Goal: Information Seeking & Learning: Learn about a topic

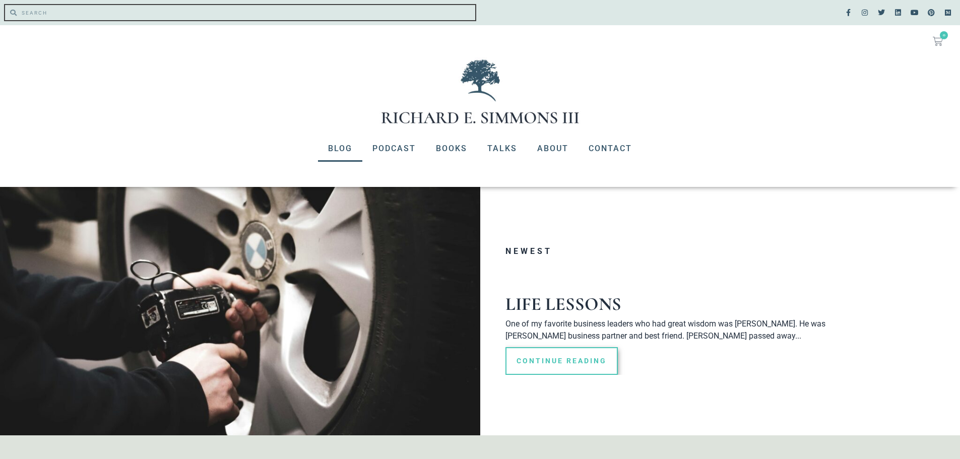
click at [39, 9] on input "Search" at bounding box center [246, 12] width 459 height 15
type input "The Origin of our Universe"
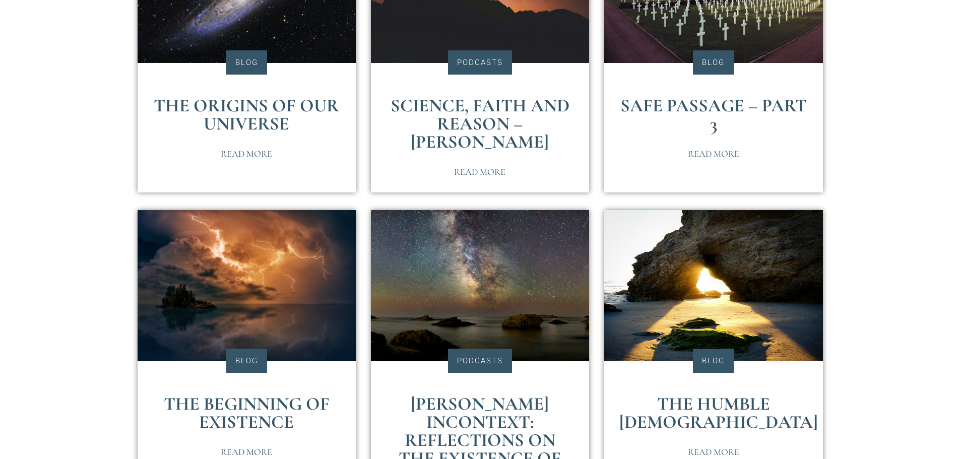
scroll to position [178, 0]
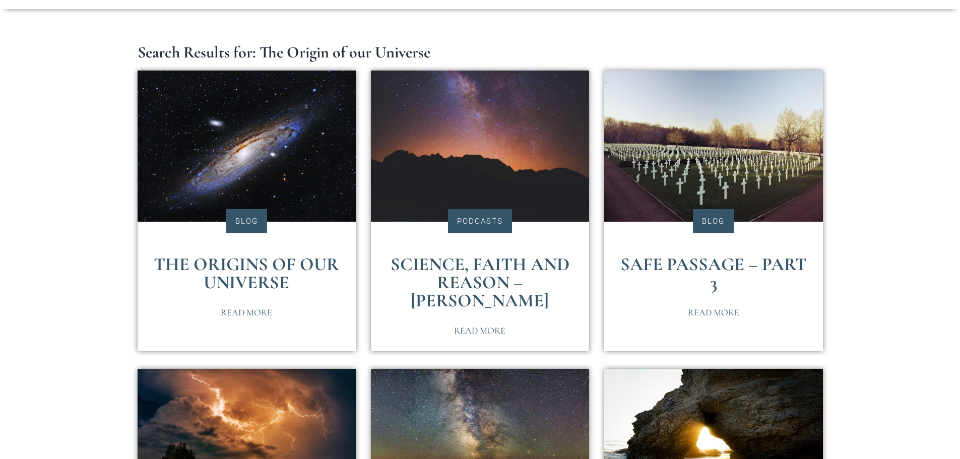
click at [242, 310] on span "Read More" at bounding box center [246, 312] width 51 height 9
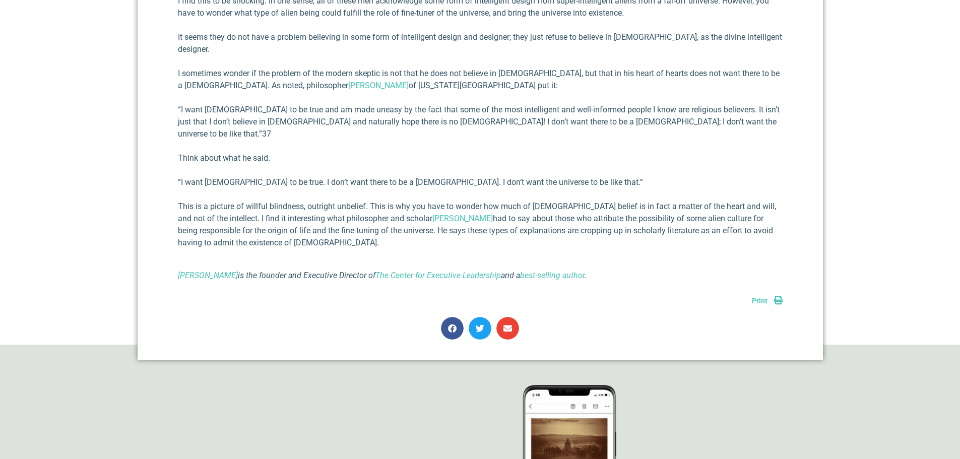
scroll to position [897, 0]
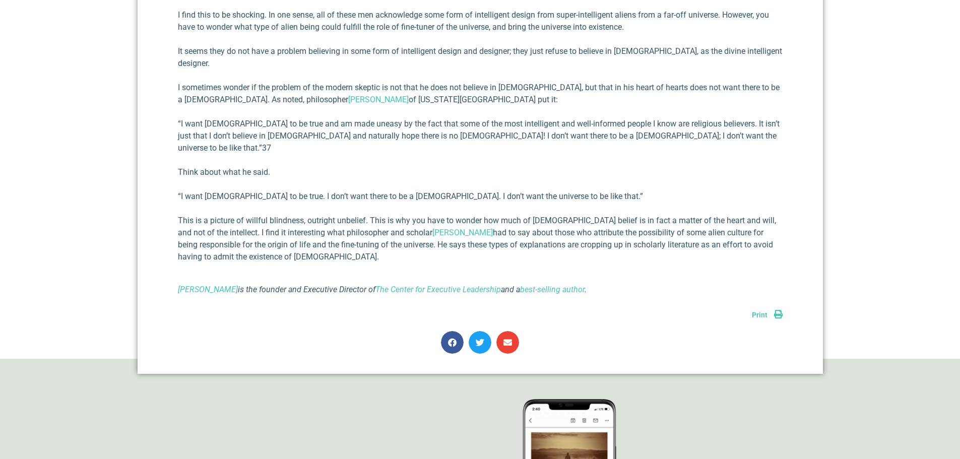
click at [762, 311] on span "Print" at bounding box center [760, 315] width 16 height 8
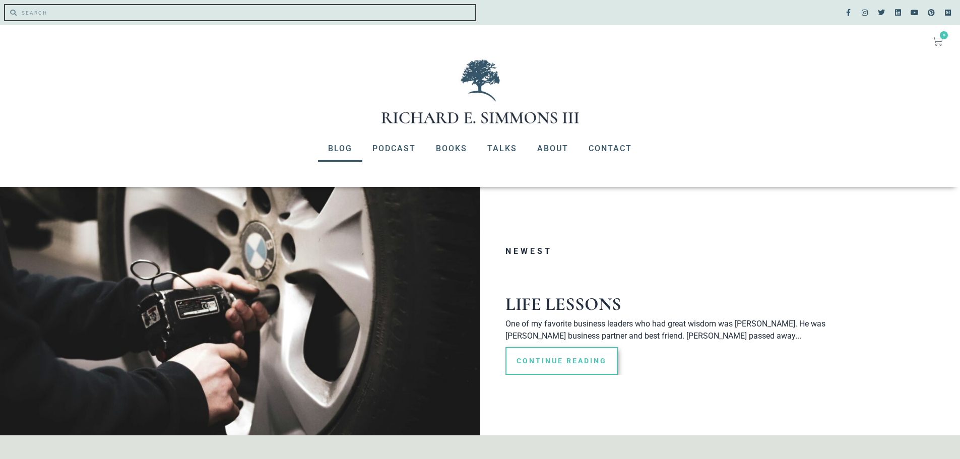
click at [57, 13] on input "Search" at bounding box center [246, 12] width 459 height 15
type input "how an atheist academia lays down her arms"
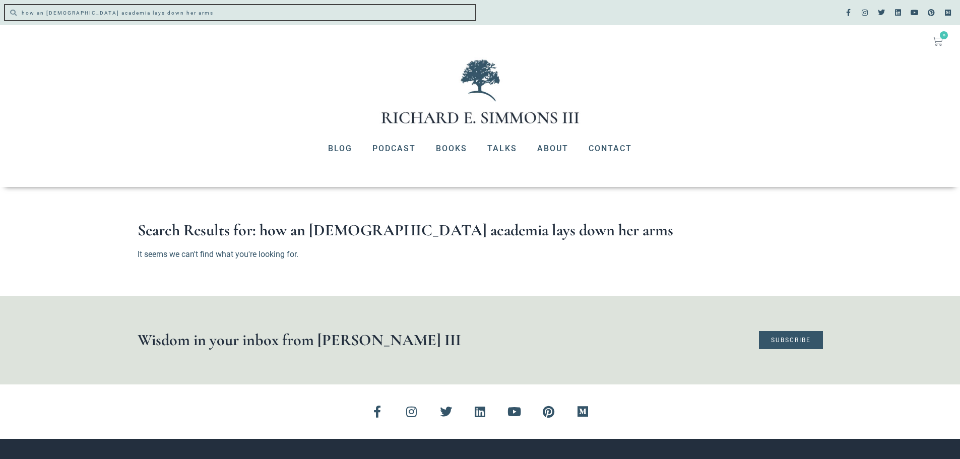
drag, startPoint x: 176, startPoint y: 12, endPoint x: 25, endPoint y: 20, distance: 151.4
click at [25, 20] on div "Search Search how an atheist academia lays down her arms" at bounding box center [240, 12] width 480 height 25
type input "h"
type input "how an [DEMOGRAPHIC_DATA]"
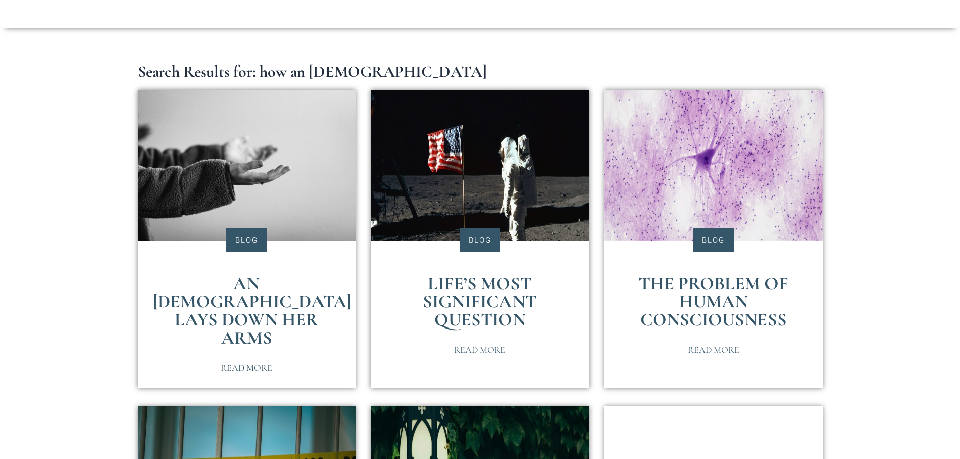
scroll to position [171, 0]
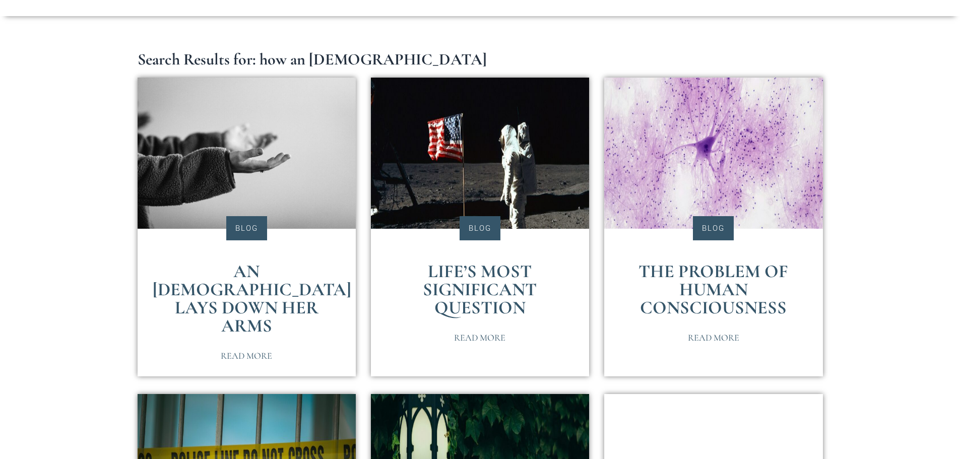
click at [238, 351] on span "Read More" at bounding box center [246, 355] width 51 height 9
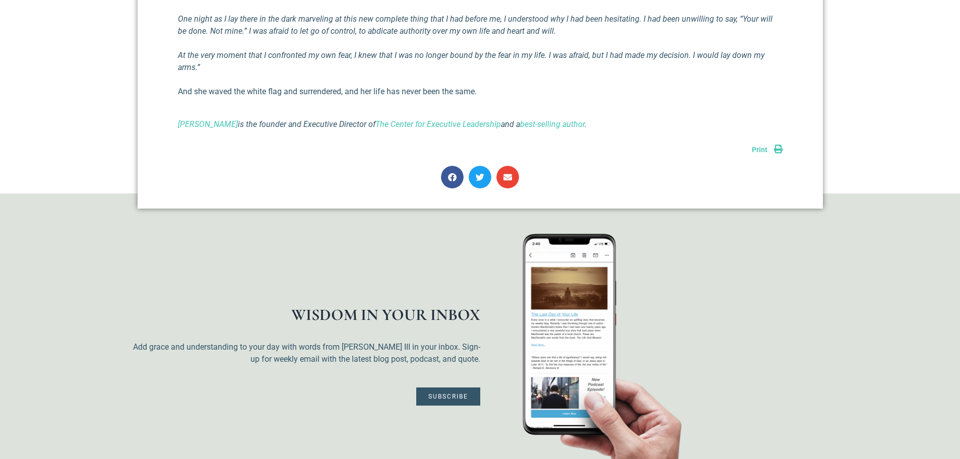
scroll to position [875, 0]
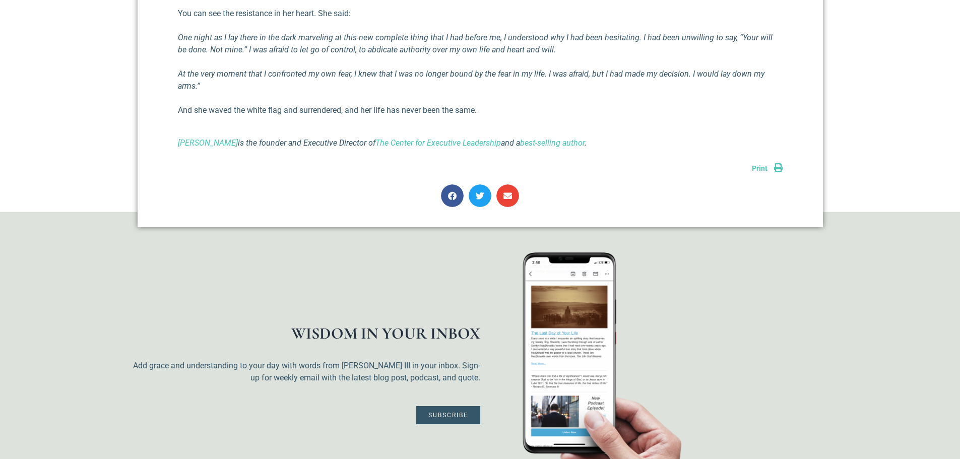
click at [759, 168] on span "Print" at bounding box center [760, 168] width 16 height 8
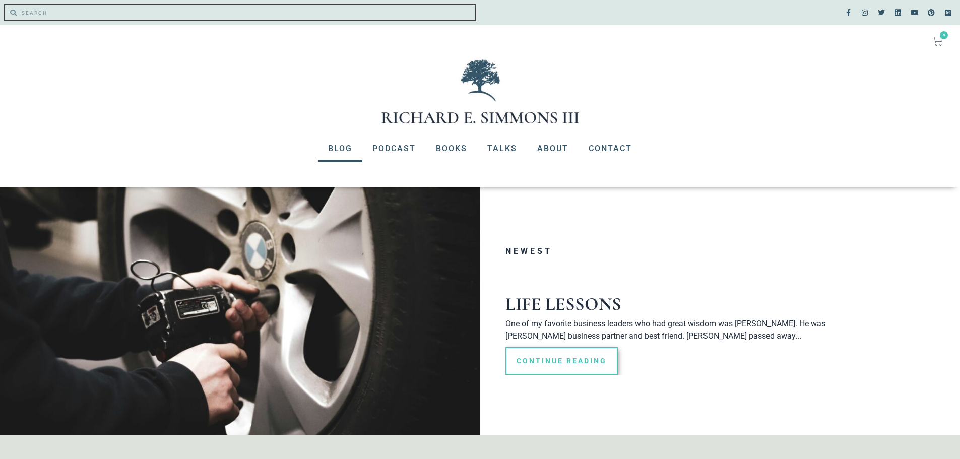
click at [58, 14] on input "Search" at bounding box center [246, 12] width 459 height 15
type input "The Origin of our Universe"
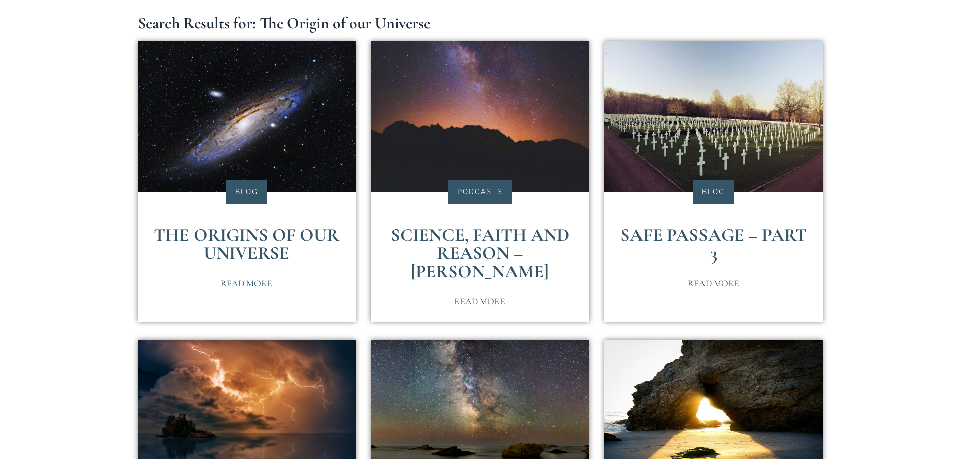
scroll to position [198, 0]
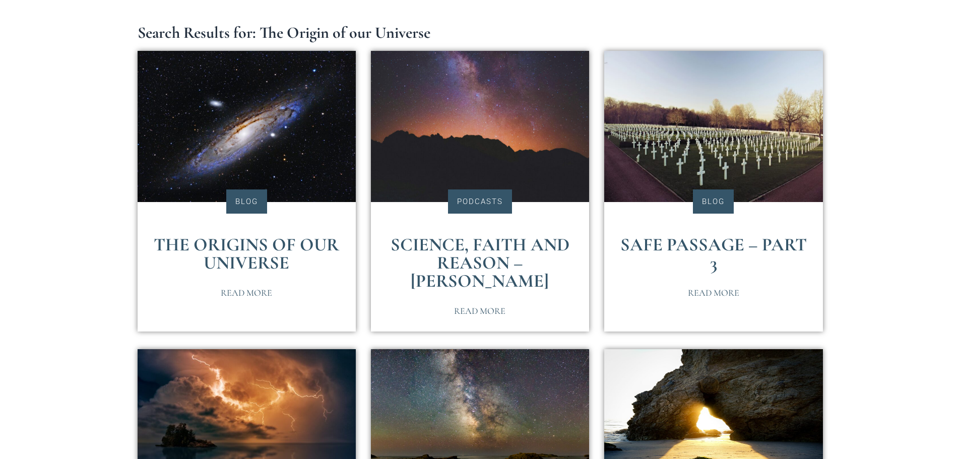
click at [239, 197] on div at bounding box center [246, 201] width 23 height 15
click at [244, 290] on span "Read More" at bounding box center [246, 292] width 51 height 9
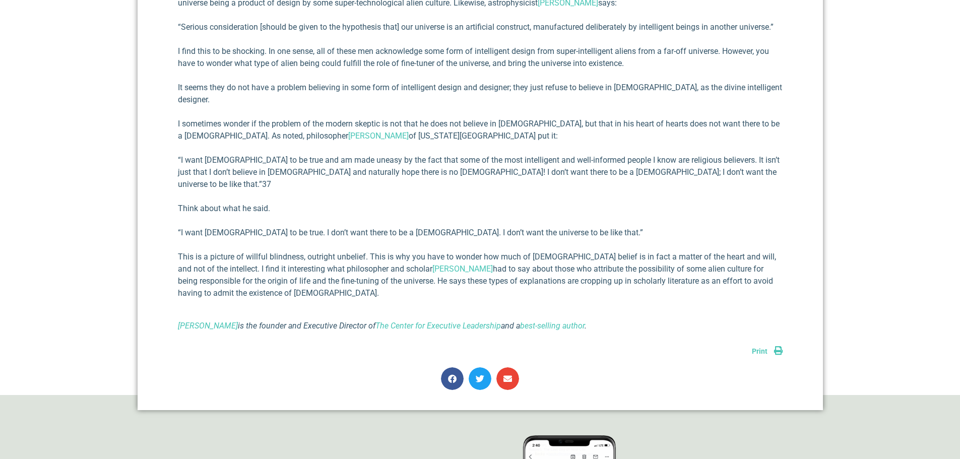
scroll to position [865, 0]
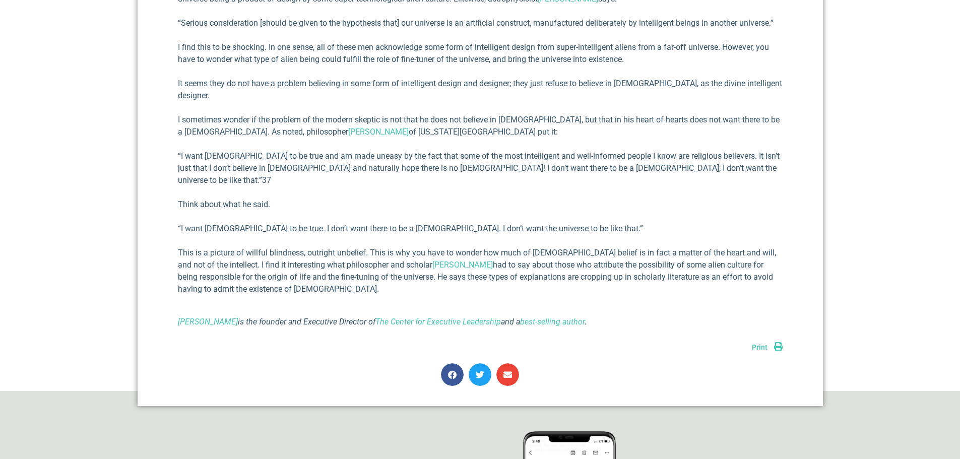
click at [760, 343] on span "Print" at bounding box center [760, 347] width 16 height 8
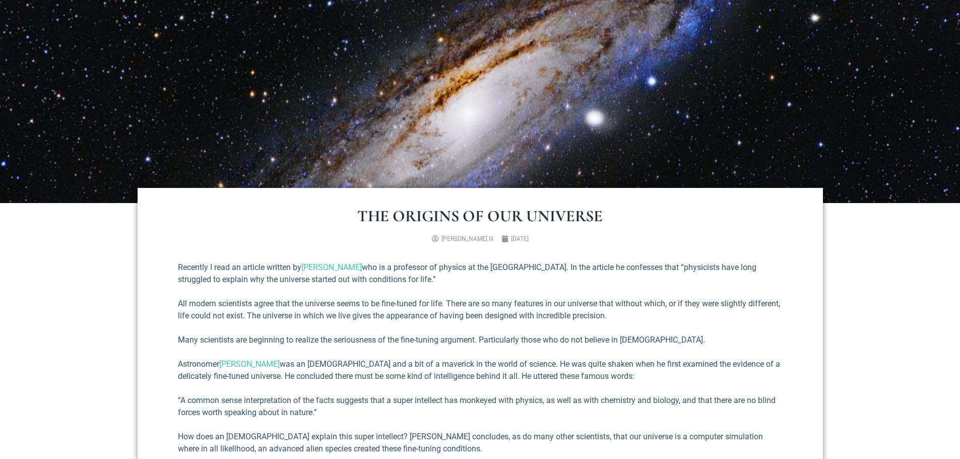
scroll to position [0, 0]
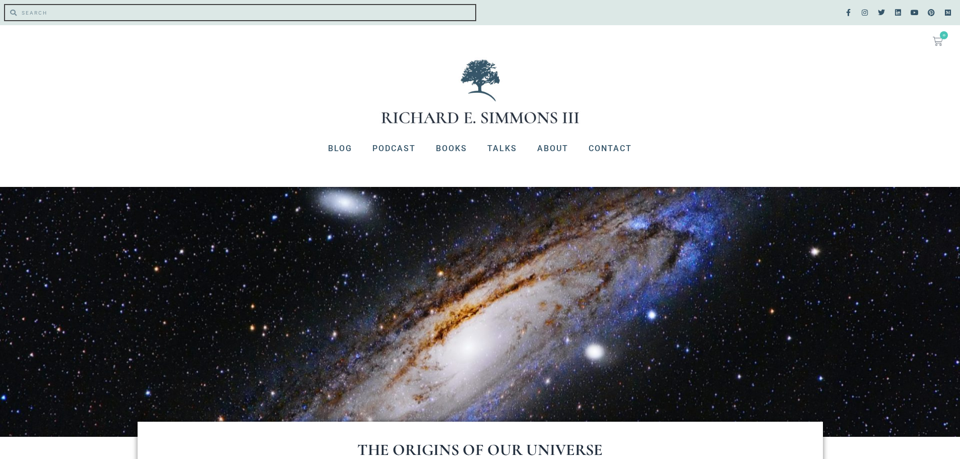
click at [60, 12] on input "Search" at bounding box center [246, 12] width 459 height 15
type input "how an atheist academia lays down her arms"
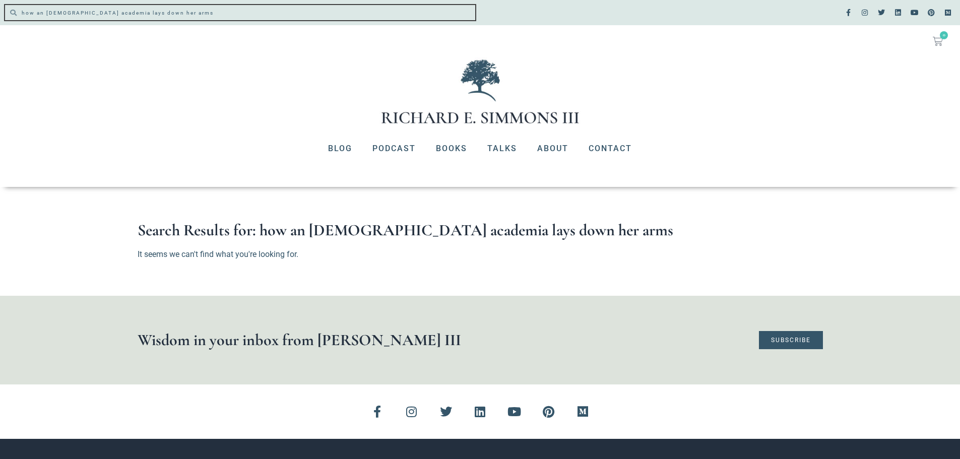
click at [189, 13] on input "how an atheist academia lays down her arms" at bounding box center [246, 12] width 459 height 15
type input "how an [DEMOGRAPHIC_DATA]"
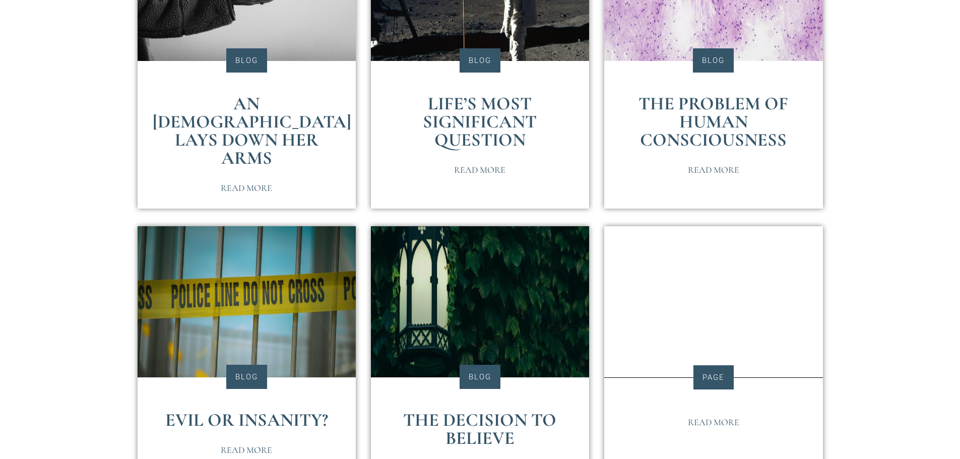
scroll to position [183, 0]
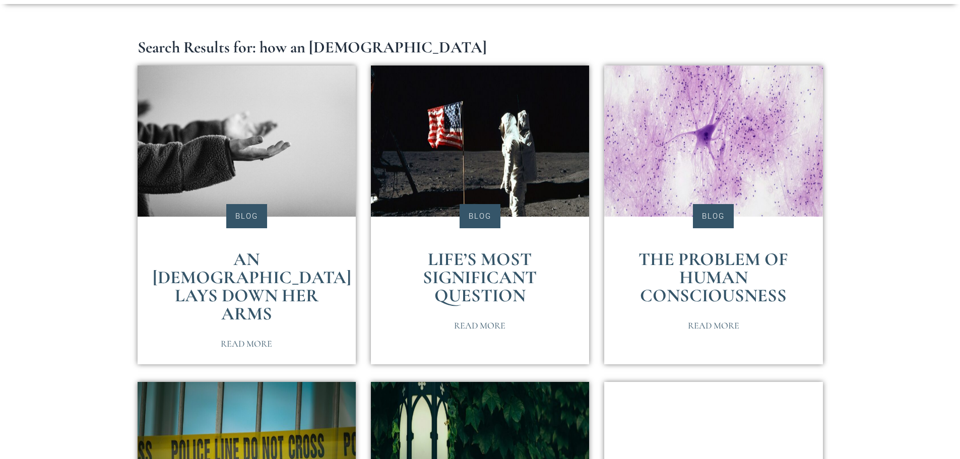
click at [253, 214] on div at bounding box center [246, 216] width 23 height 15
click at [245, 339] on span "Read More" at bounding box center [246, 343] width 51 height 9
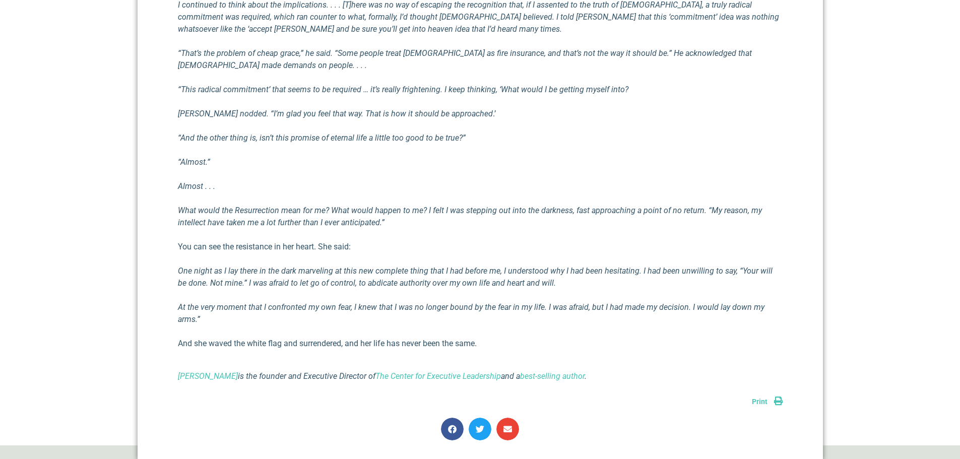
scroll to position [632, 0]
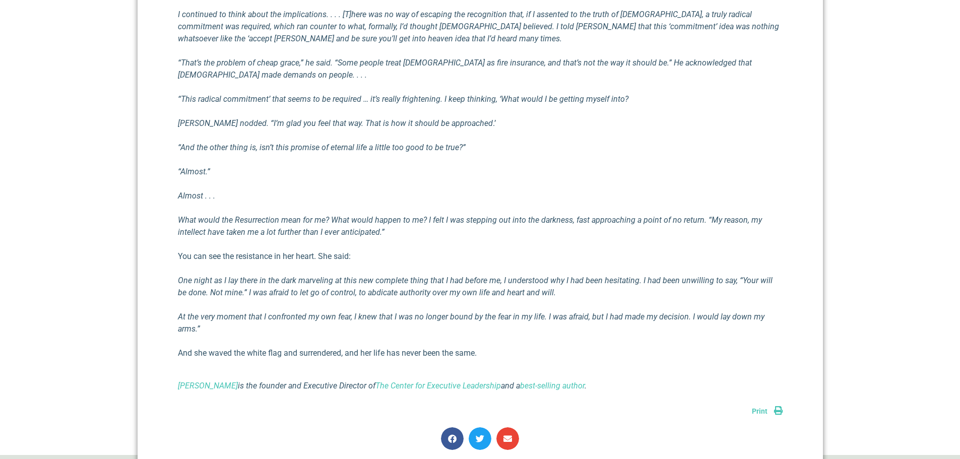
click at [761, 413] on span "Print" at bounding box center [760, 411] width 16 height 8
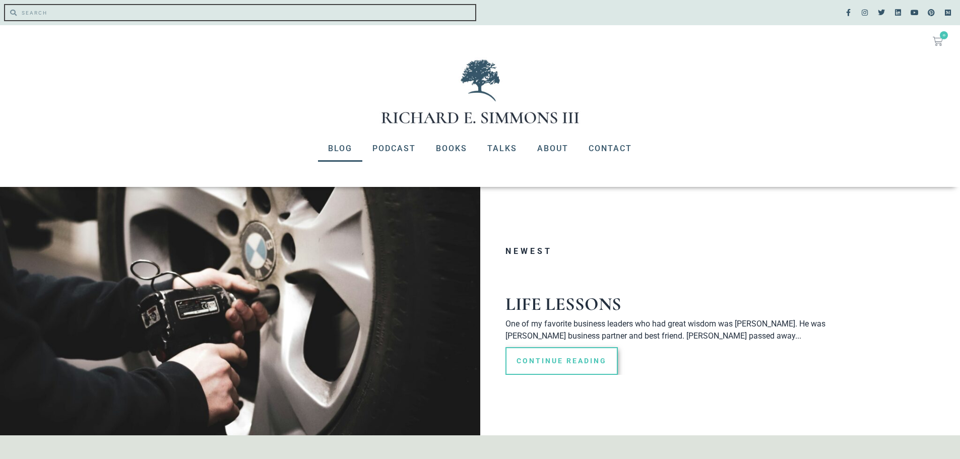
click at [70, 11] on input "Search" at bounding box center [246, 12] width 459 height 15
type input "the beginning of existence"
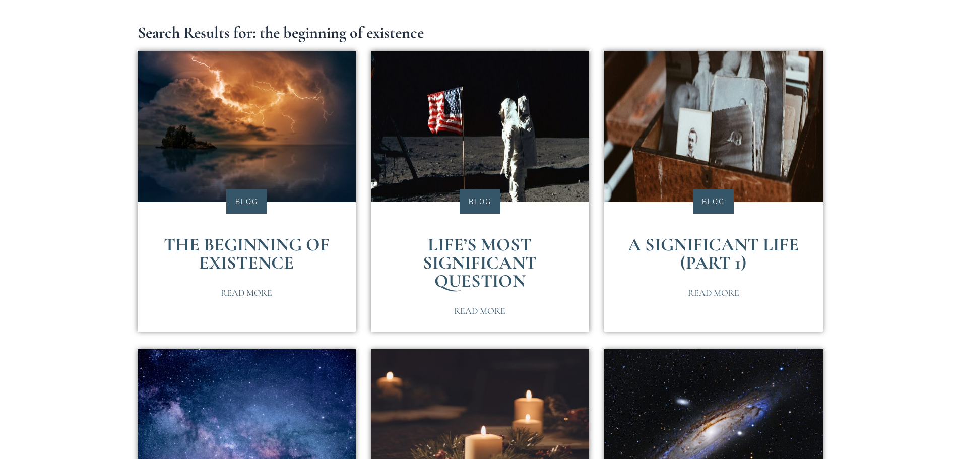
scroll to position [260, 0]
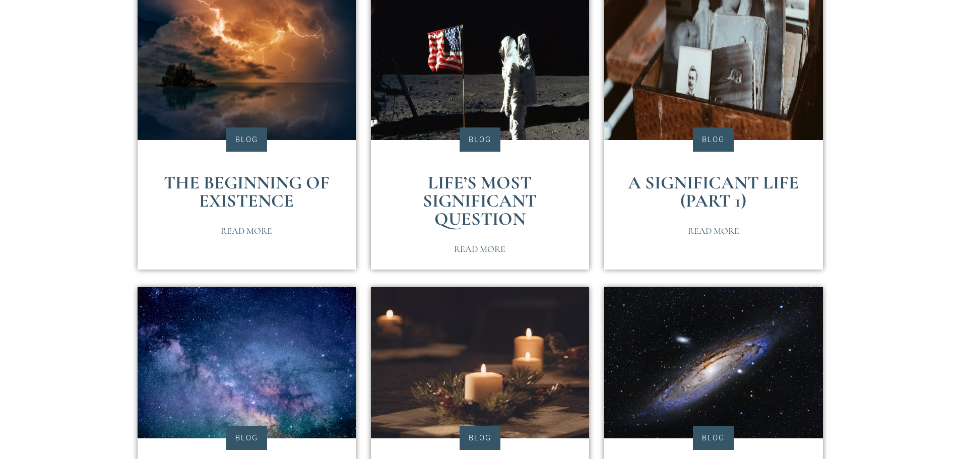
click at [242, 134] on div at bounding box center [246, 139] width 23 height 15
click at [246, 138] on div at bounding box center [246, 139] width 23 height 15
click at [240, 231] on span "Read More" at bounding box center [246, 230] width 51 height 9
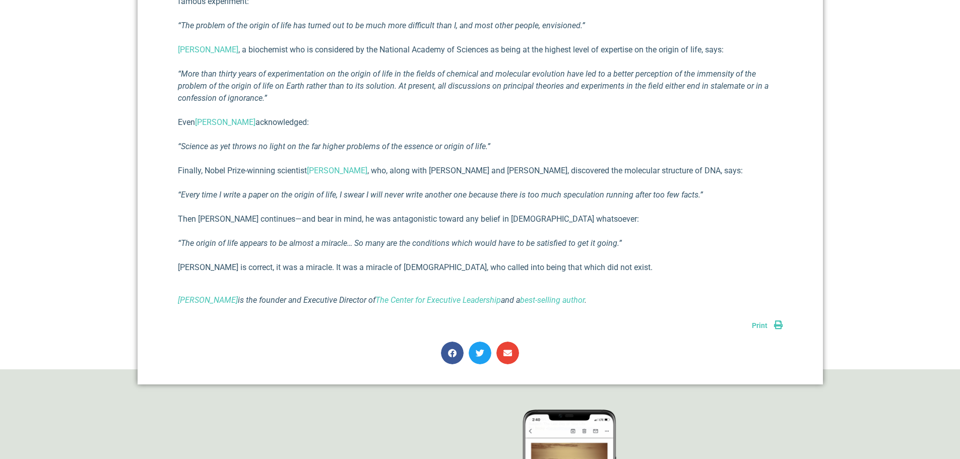
scroll to position [943, 0]
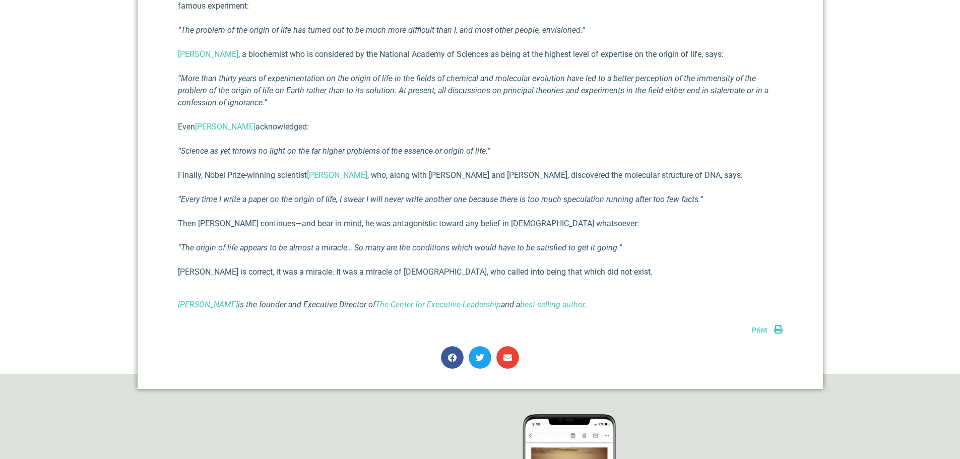
click at [761, 326] on span "Print" at bounding box center [760, 330] width 16 height 8
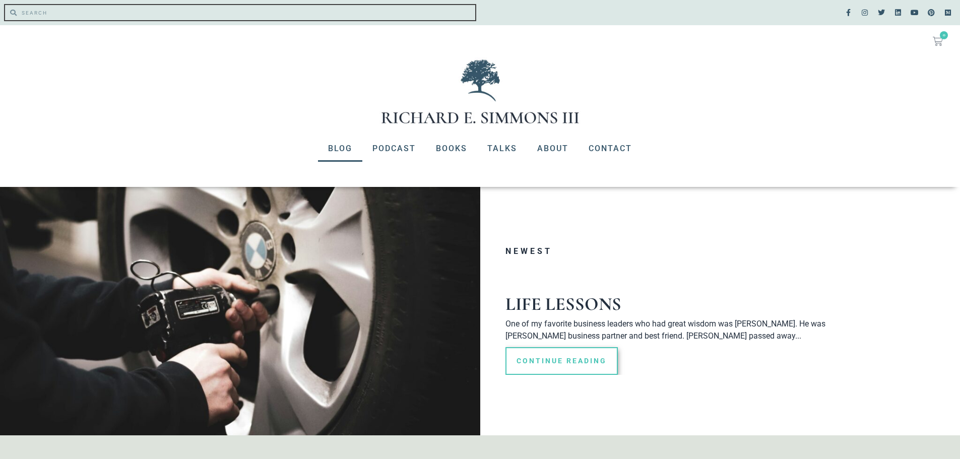
click at [83, 8] on input "Search" at bounding box center [246, 12] width 459 height 15
type input "The Origin of our Universe"
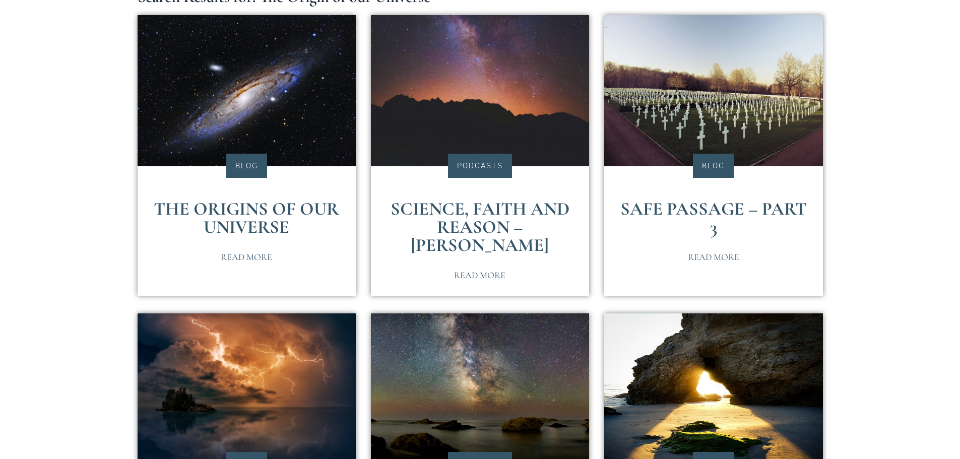
scroll to position [227, 0]
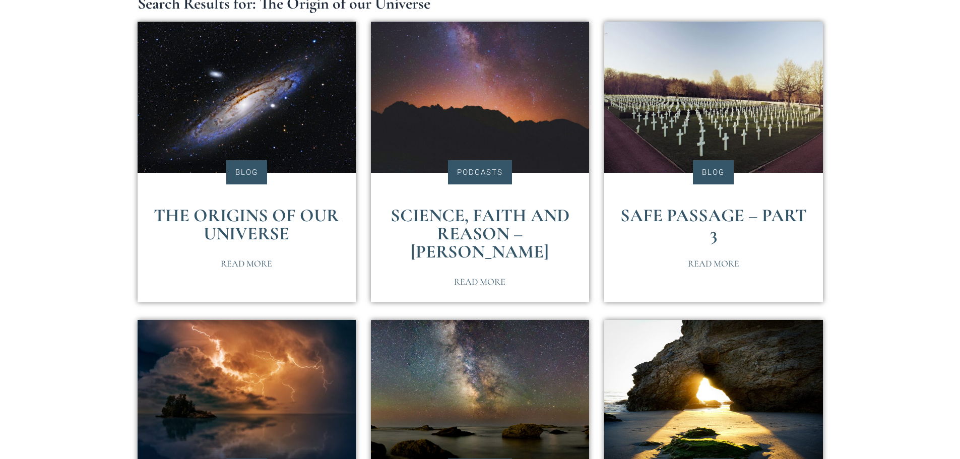
click at [254, 262] on span "Read More" at bounding box center [246, 263] width 51 height 9
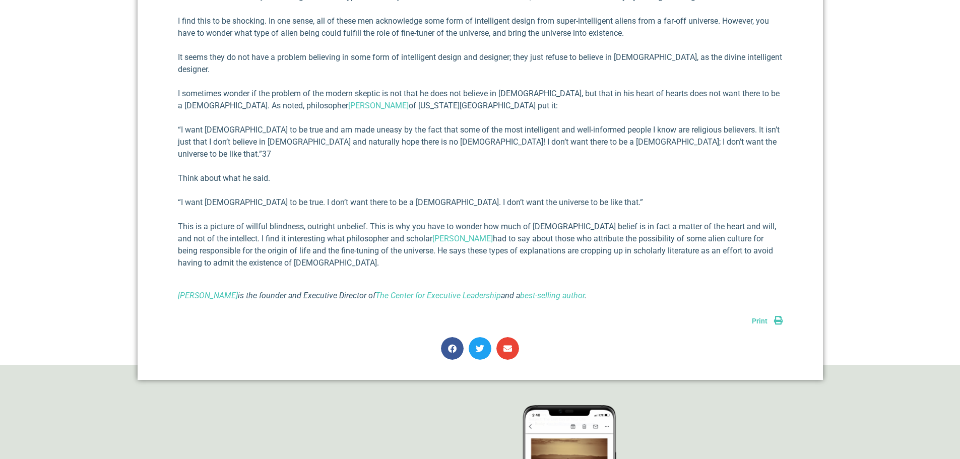
scroll to position [895, 0]
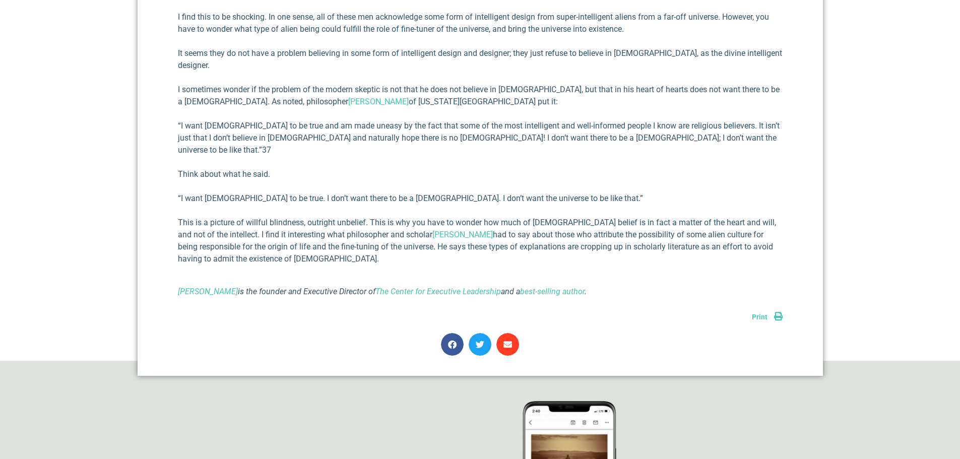
click at [509, 340] on icon "Share on email" at bounding box center [507, 344] width 9 height 9
click at [776, 313] on link "Print" at bounding box center [767, 317] width 31 height 8
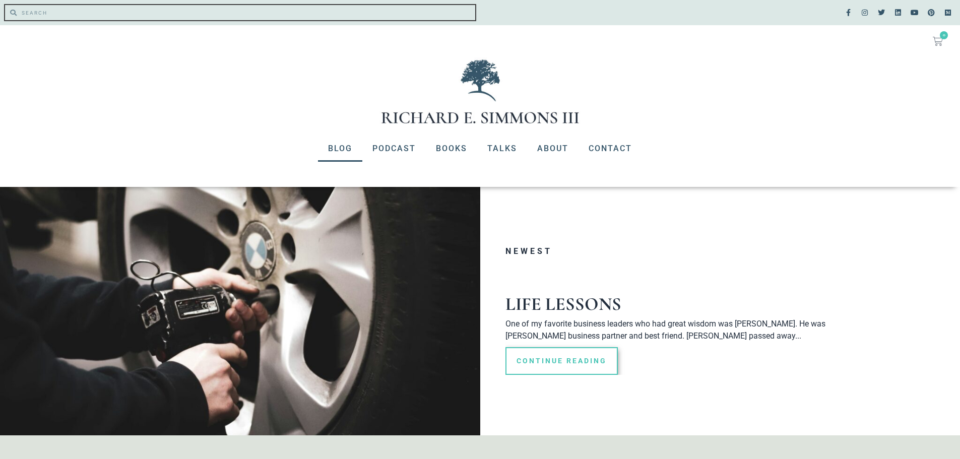
click at [59, 15] on input "Search" at bounding box center [246, 12] width 459 height 15
type input "The Origin of our Universe"
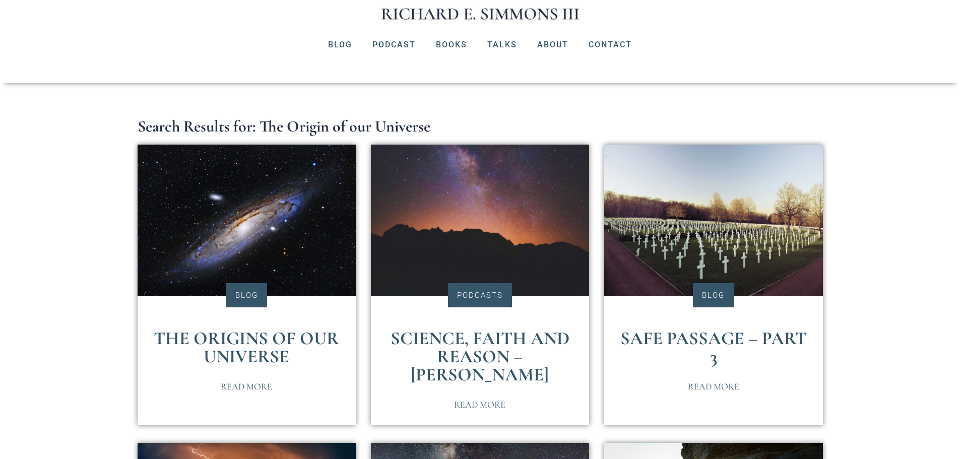
scroll to position [320, 0]
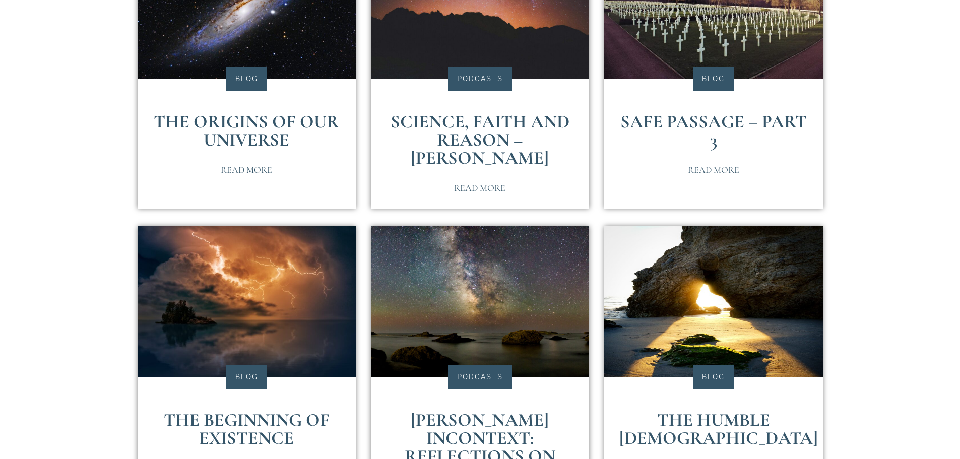
click at [236, 169] on span "Read More" at bounding box center [246, 169] width 51 height 9
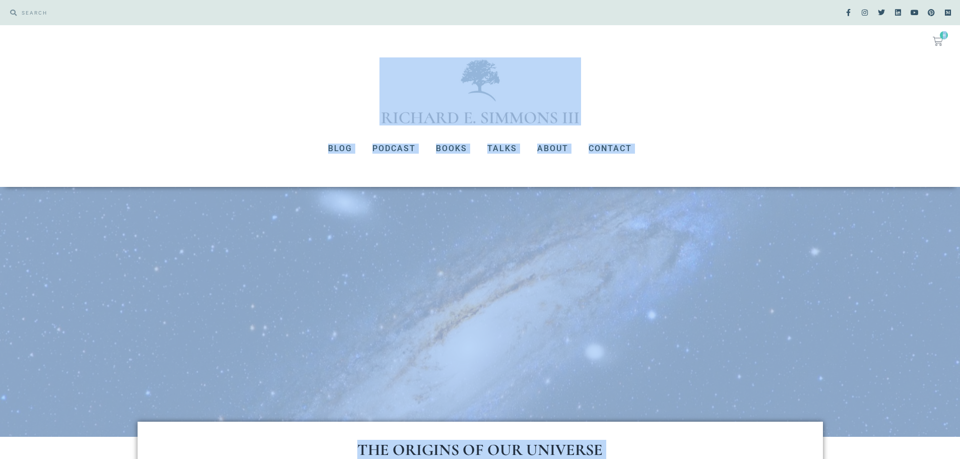
drag, startPoint x: 689, startPoint y: 404, endPoint x: 328, endPoint y: 48, distance: 506.7
copy body "No products in the cart. $ 0.00 0 Cart Blog Podcast Books Talks About Contact B…"
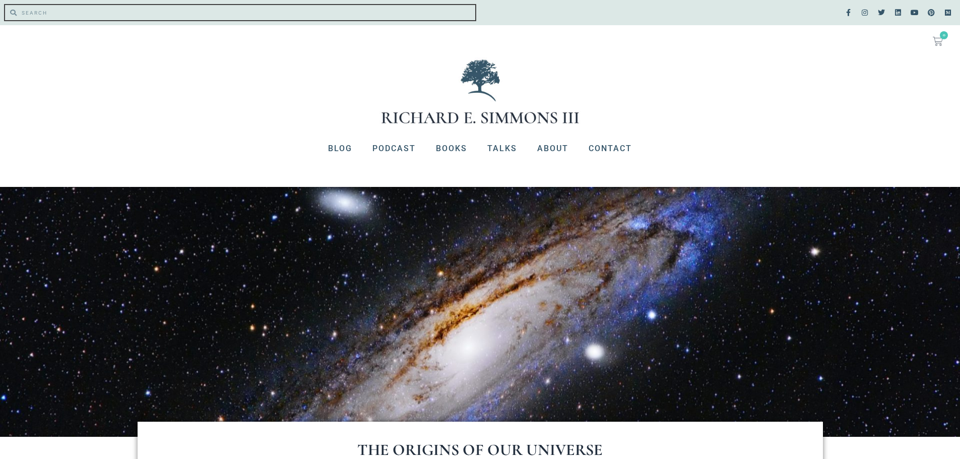
click at [73, 11] on input "Search" at bounding box center [246, 12] width 459 height 15
type input "how an [DEMOGRAPHIC_DATA]"
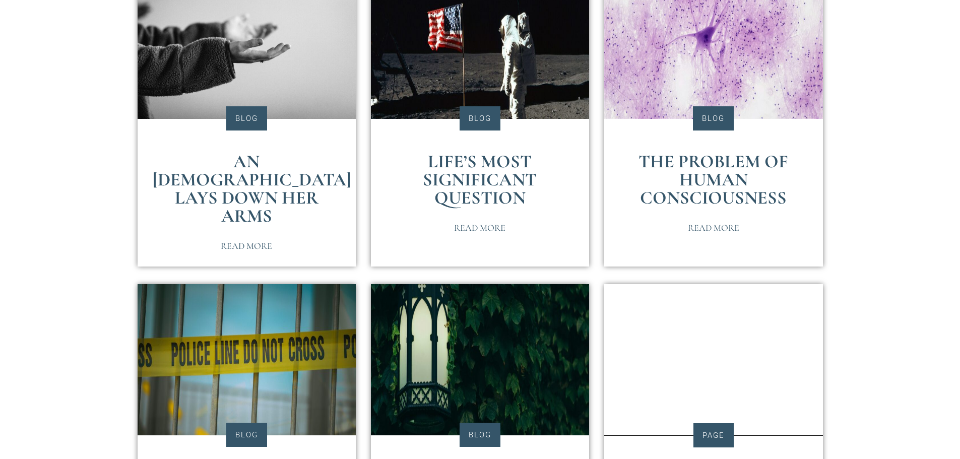
scroll to position [330, 0]
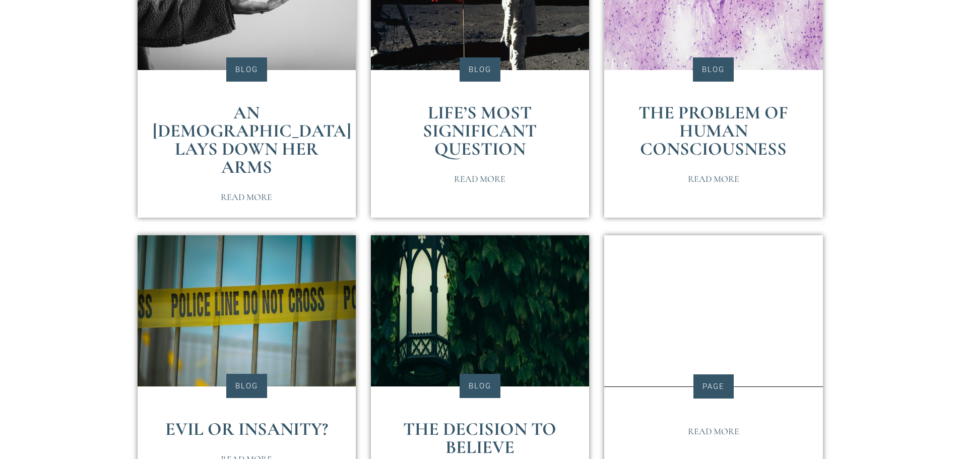
click at [249, 192] on span "Read More" at bounding box center [246, 196] width 51 height 9
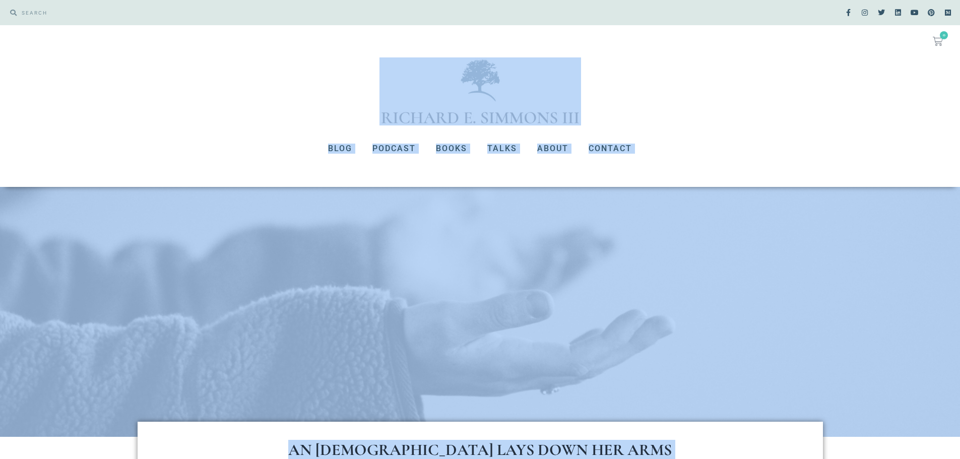
drag, startPoint x: 669, startPoint y: 350, endPoint x: 216, endPoint y: 59, distance: 538.0
copy body "Lore Ipsumdo Sitam Conse Adipi Elitsed Doei Tempori Utlab Etdol Magna Aliquae A…"
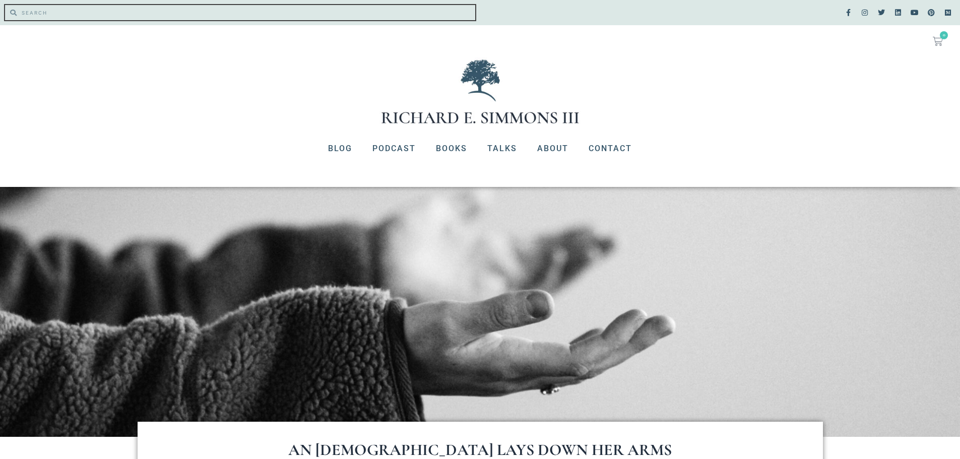
click at [72, 9] on input "Search" at bounding box center [246, 12] width 459 height 15
type input "the beginning of existence"
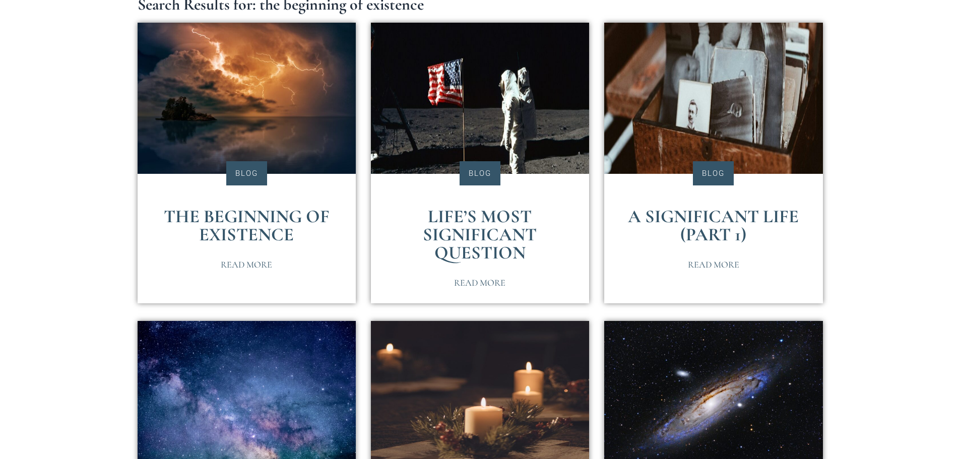
scroll to position [235, 0]
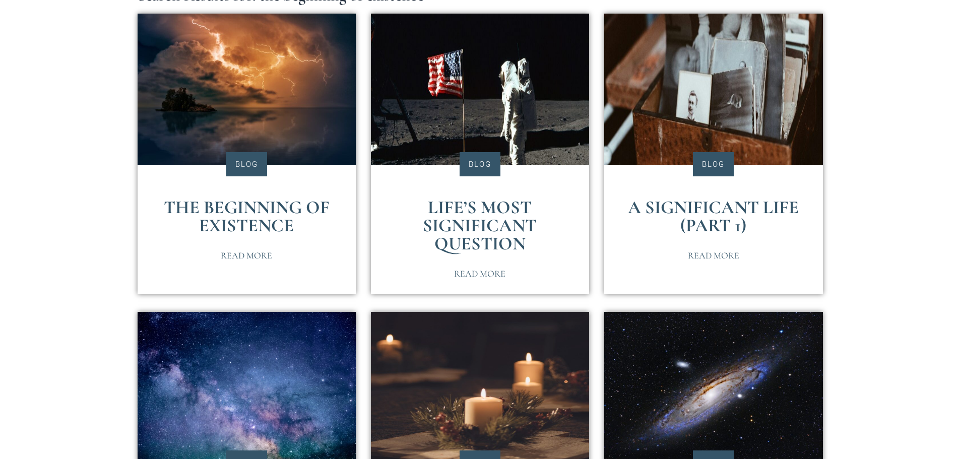
click at [234, 256] on span "Read More" at bounding box center [246, 255] width 51 height 9
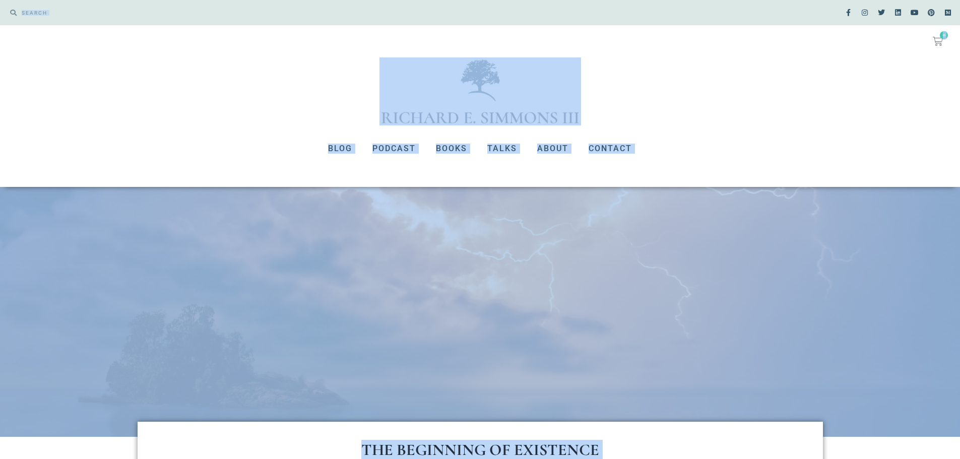
drag, startPoint x: 649, startPoint y: 276, endPoint x: 164, endPoint y: -18, distance: 566.6
copy body "Facebook-f Instagram Twitter Linkedin Youtube Pinterest Medium No products in t…"
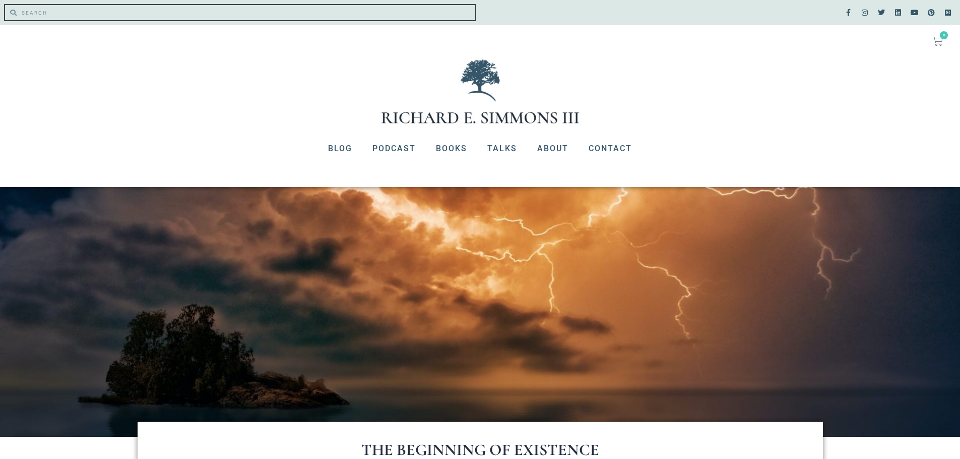
click at [53, 14] on input "Search" at bounding box center [246, 12] width 459 height 15
type input "the beauty of a dandelion"
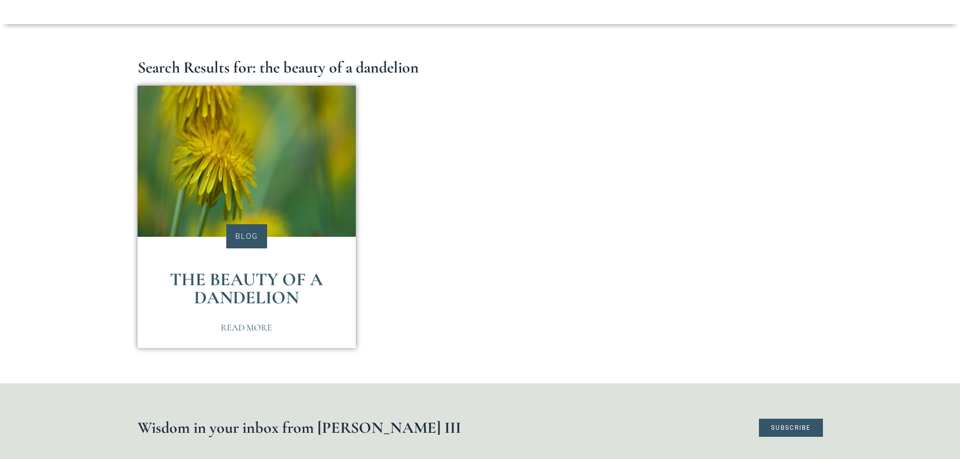
scroll to position [166, 0]
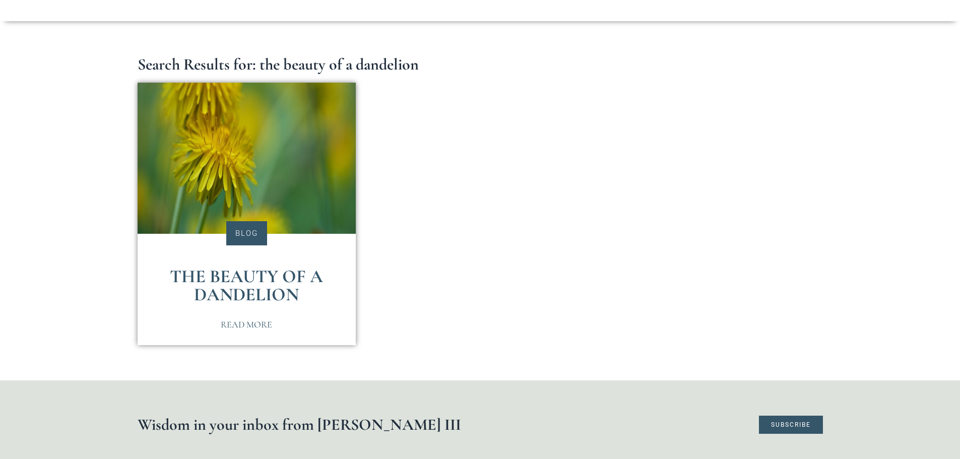
click at [235, 324] on span "Read More" at bounding box center [246, 324] width 51 height 9
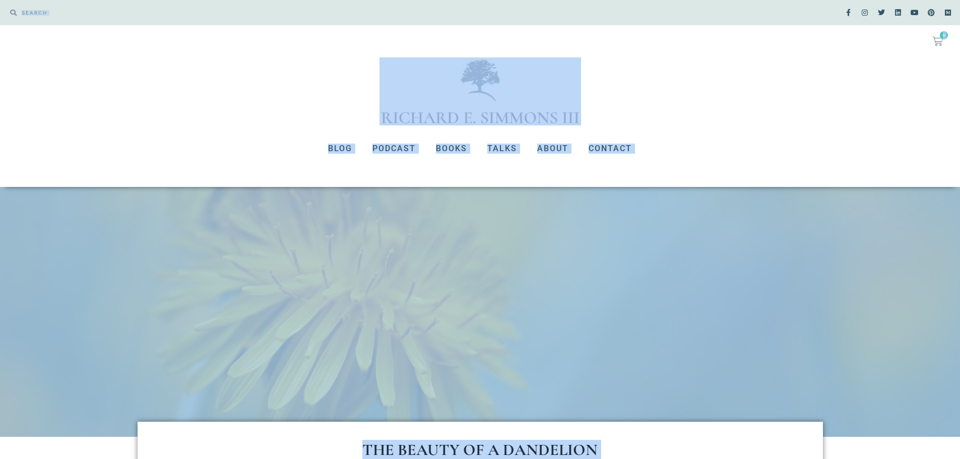
drag, startPoint x: 671, startPoint y: 225, endPoint x: 58, endPoint y: -23, distance: 661.0
copy body "Facebook-f Instagram Twitter Linkedin Youtube Pinterest Medium No products in t…"
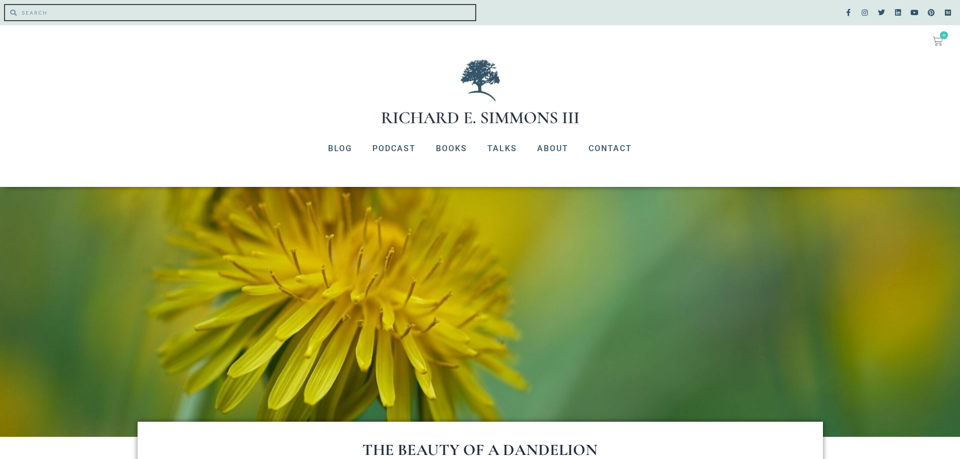
click at [56, 10] on input "Search" at bounding box center [246, 12] width 459 height 15
type input "the undermining of atheism"
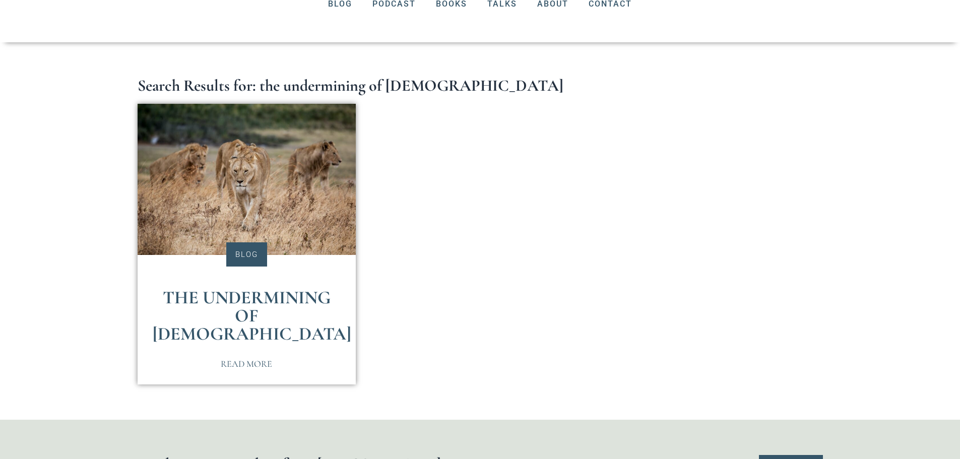
scroll to position [150, 0]
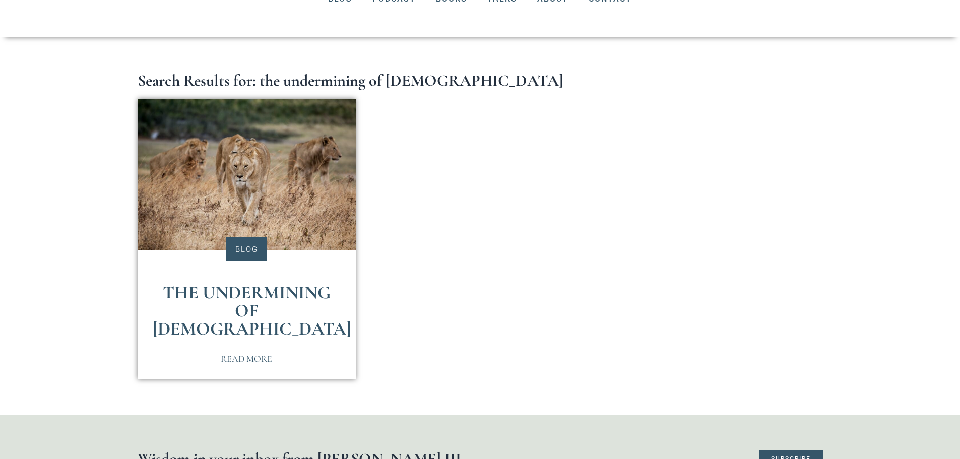
click at [245, 354] on span "Read More" at bounding box center [246, 358] width 51 height 9
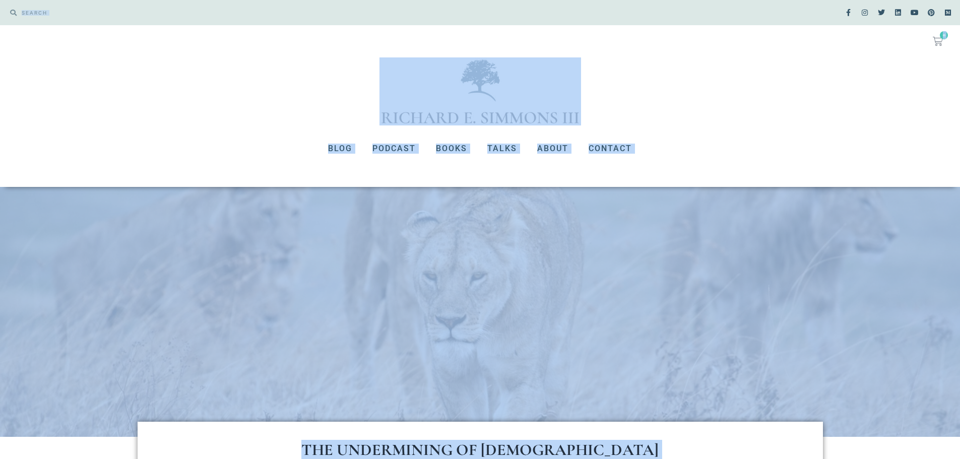
drag, startPoint x: 558, startPoint y: 249, endPoint x: 146, endPoint y: -41, distance: 504.1
copy body "Facebook-f Instagram Twitter Linkedin Youtube Pinterest Medium No products in t…"
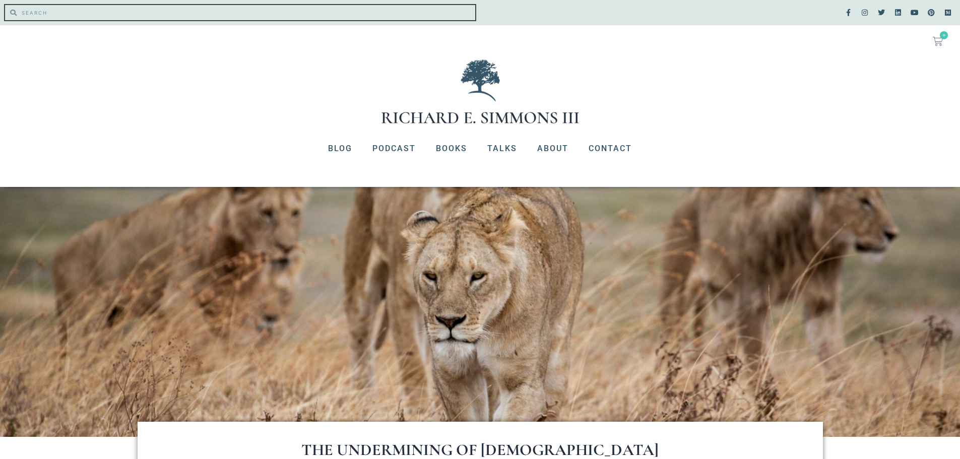
click at [83, 18] on input "Search" at bounding box center [246, 12] width 459 height 15
type input "s"
type input "separatinh good and evil"
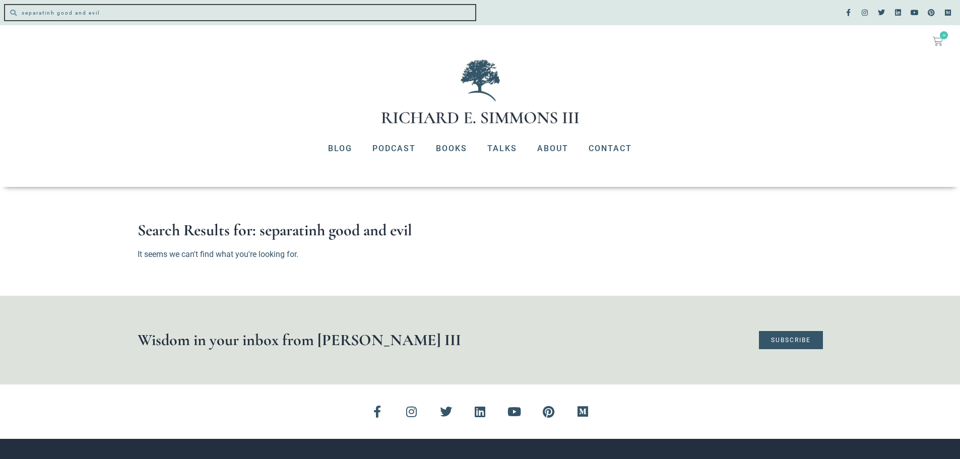
click at [105, 14] on input "separatinh good and evil" at bounding box center [246, 12] width 459 height 15
type input "s"
type input "the life separating"
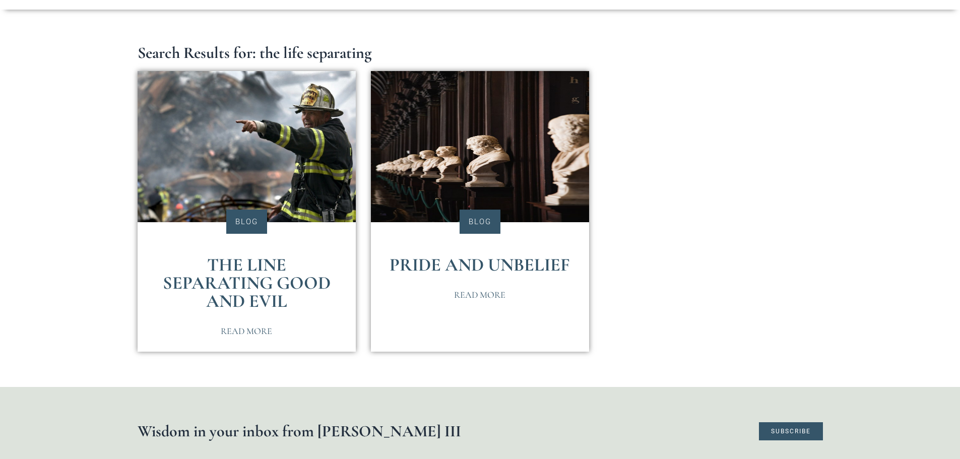
scroll to position [184, 0]
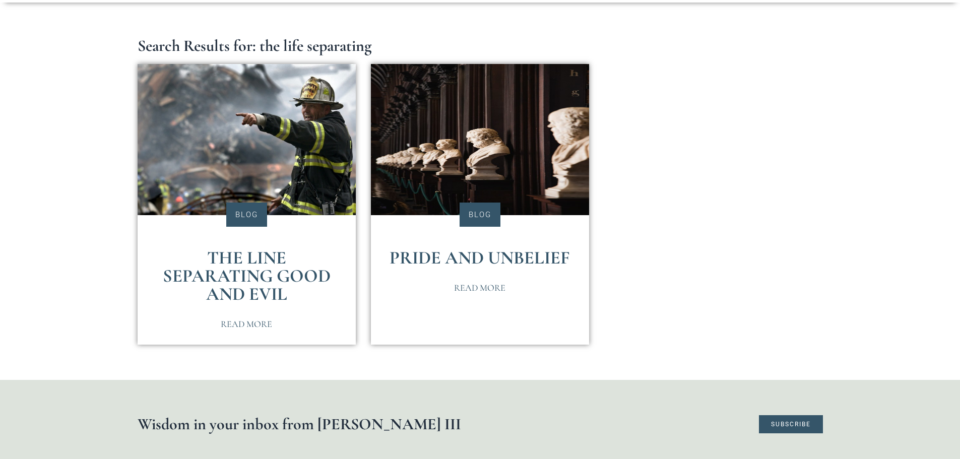
click at [250, 323] on span "Read More" at bounding box center [246, 323] width 51 height 9
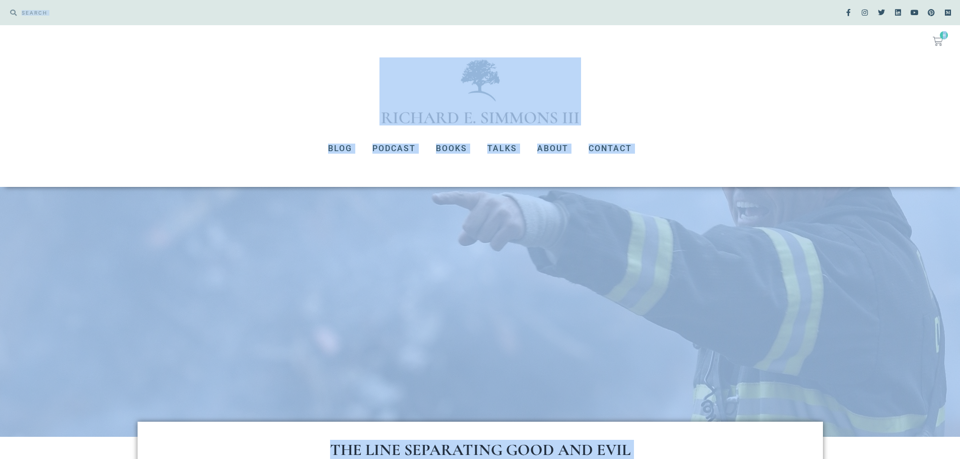
drag, startPoint x: 671, startPoint y: 358, endPoint x: 144, endPoint y: -22, distance: 649.8
copy body "Facebook-f Instagram Twitter Linkedin Youtube Pinterest Medium No products in t…"
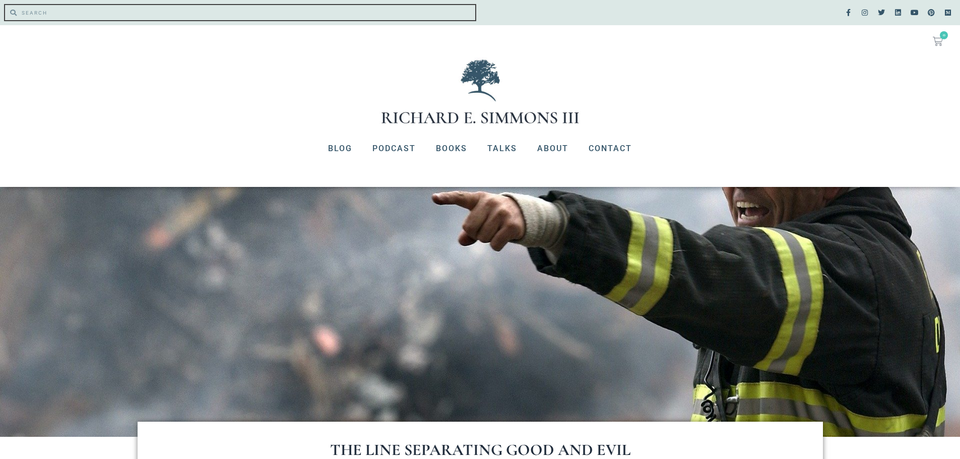
click at [88, 13] on input "Search" at bounding box center [246, 12] width 459 height 15
type input "the one falsifiable religion"
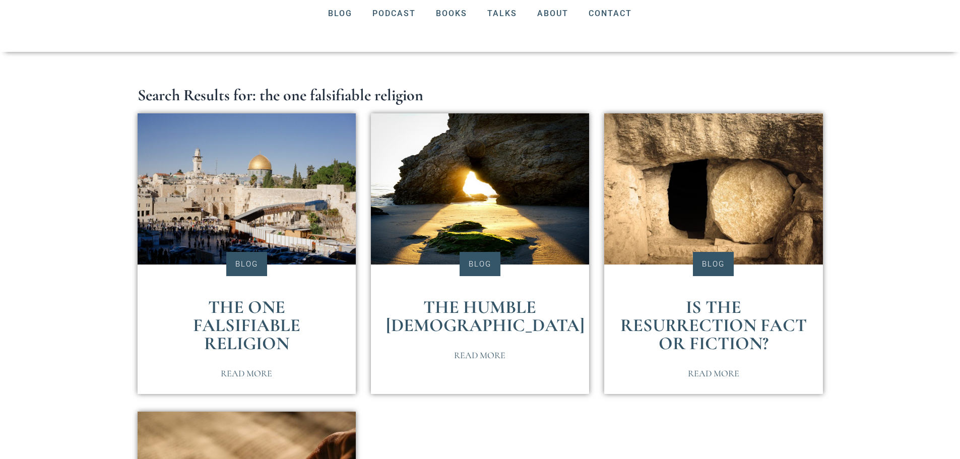
scroll to position [185, 0]
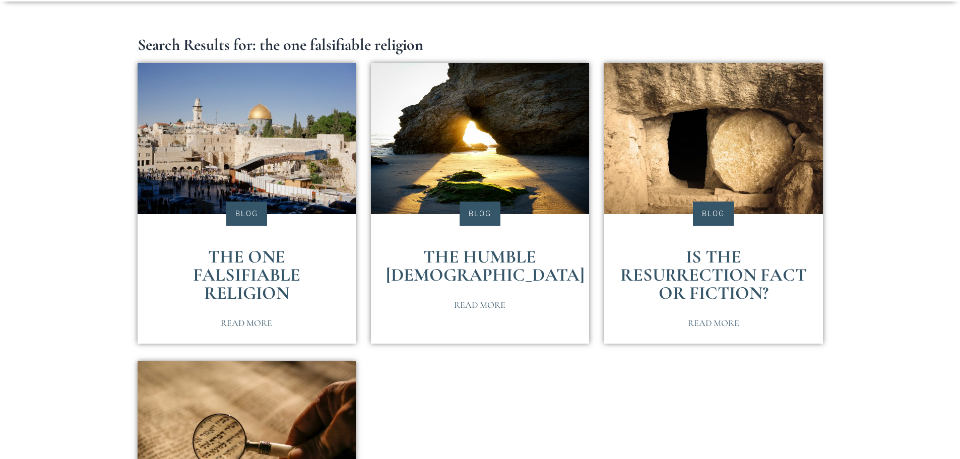
click at [249, 318] on span "Read More" at bounding box center [246, 322] width 51 height 9
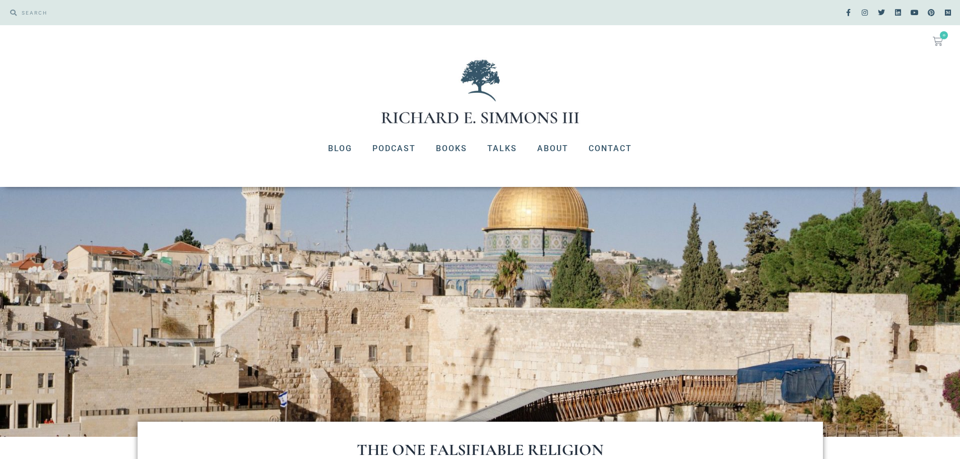
drag, startPoint x: 705, startPoint y: 310, endPoint x: 151, endPoint y: -21, distance: 645.6
copy body "Facebook-f Instagram Twitter Linkedin Youtube Pinterest Medium No products in t…"
